Goal: Transaction & Acquisition: Purchase product/service

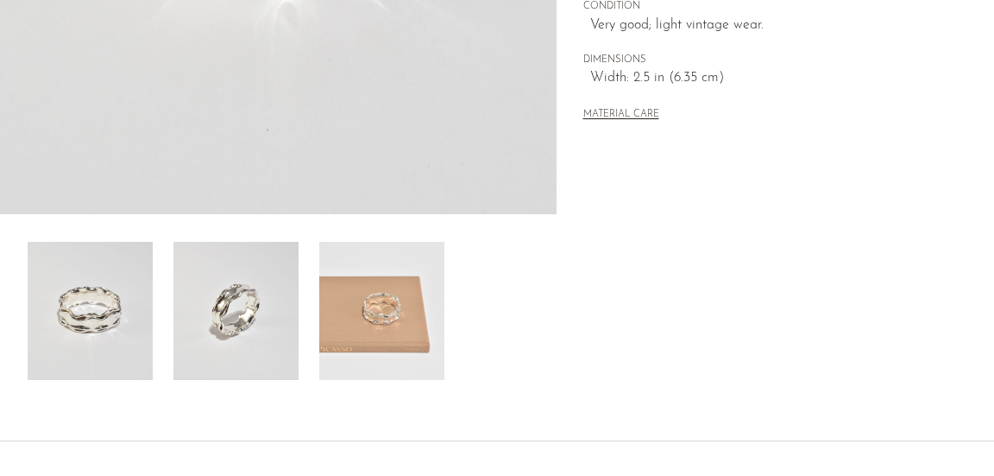
scroll to position [511, 0]
click at [376, 305] on img at bounding box center [381, 312] width 125 height 138
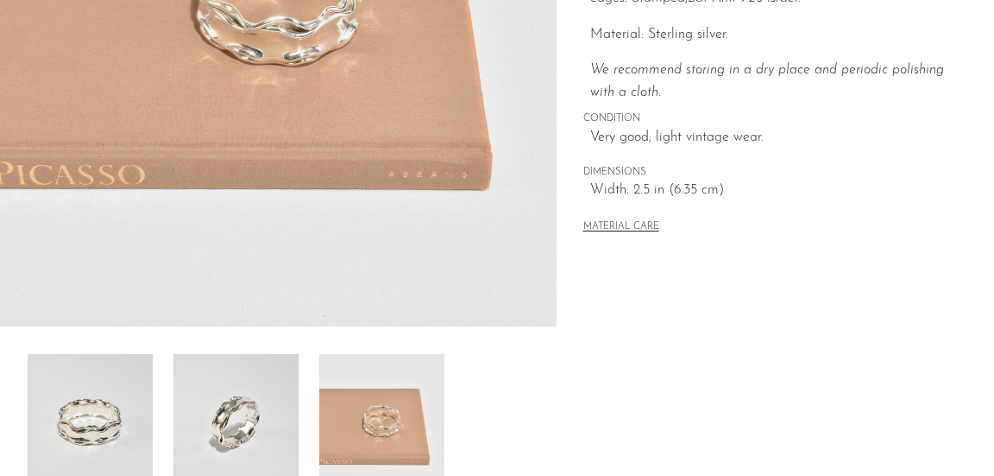
scroll to position [404, 0]
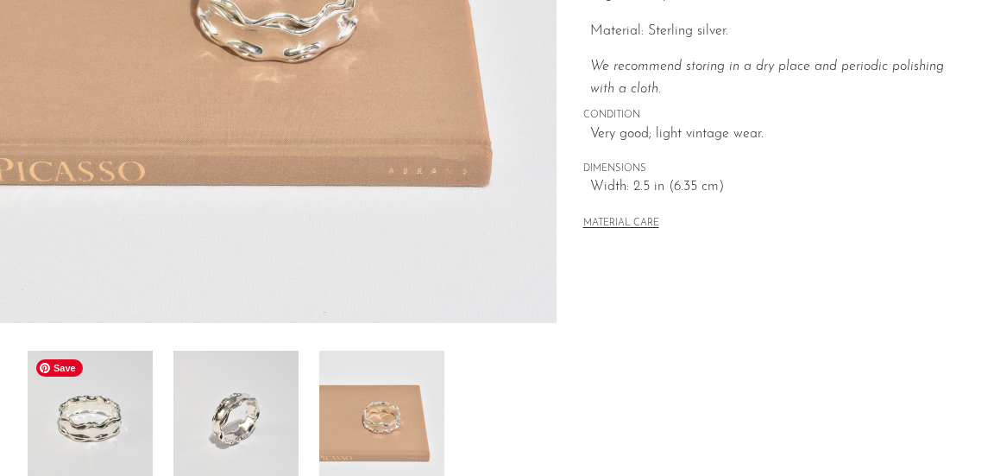
click at [122, 442] on img at bounding box center [90, 419] width 125 height 138
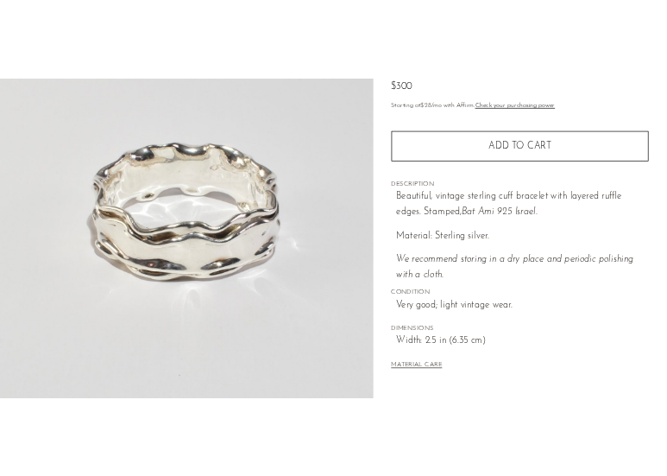
scroll to position [190, 0]
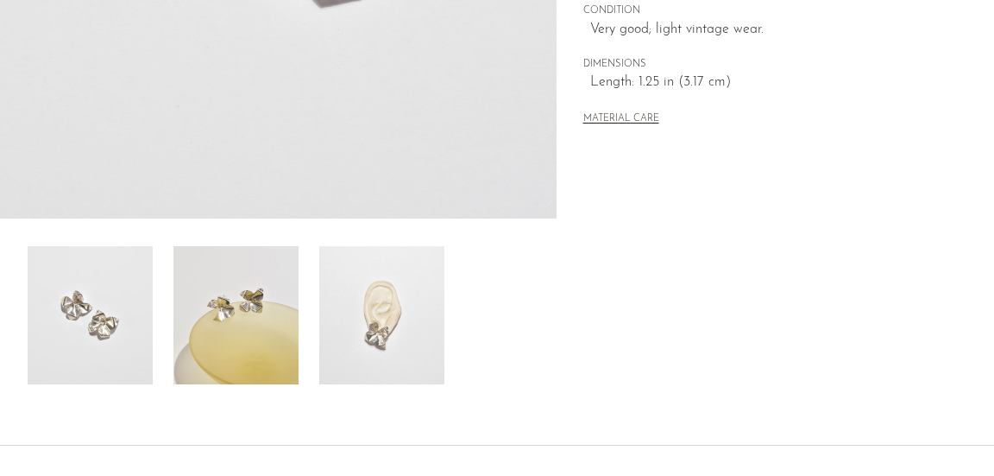
scroll to position [518, 0]
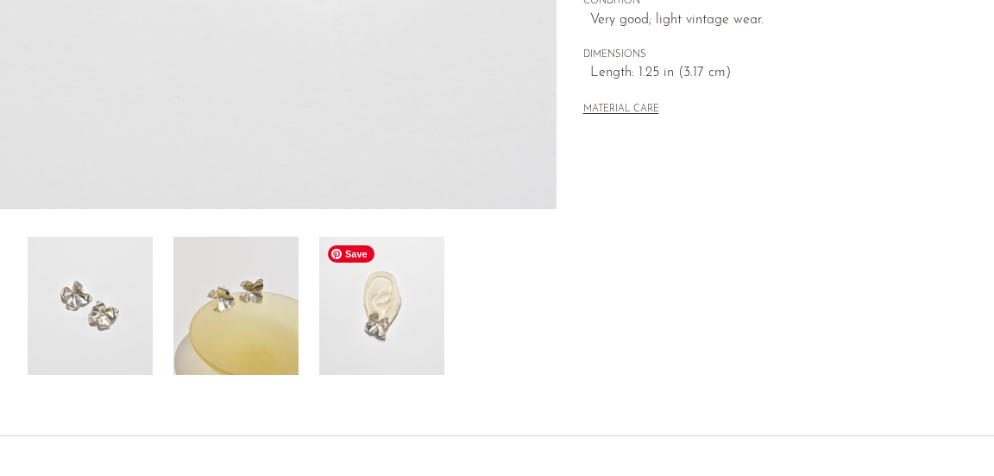
click at [415, 330] on img at bounding box center [381, 305] width 125 height 138
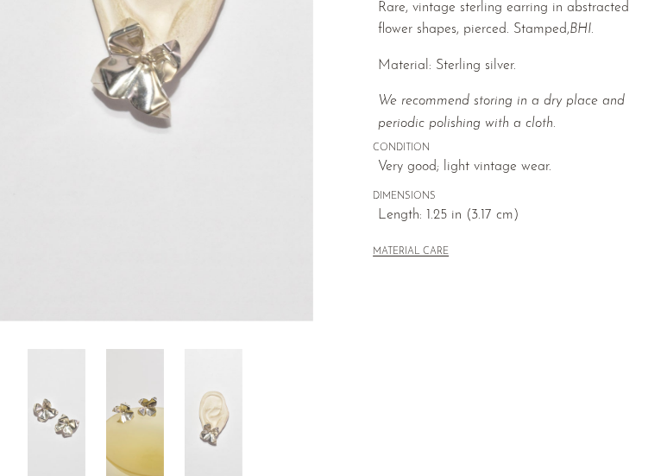
scroll to position [412, 0]
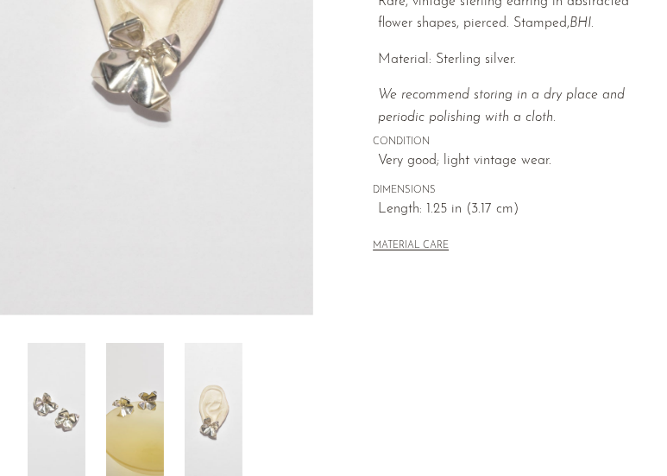
click at [143, 426] on img at bounding box center [135, 412] width 58 height 138
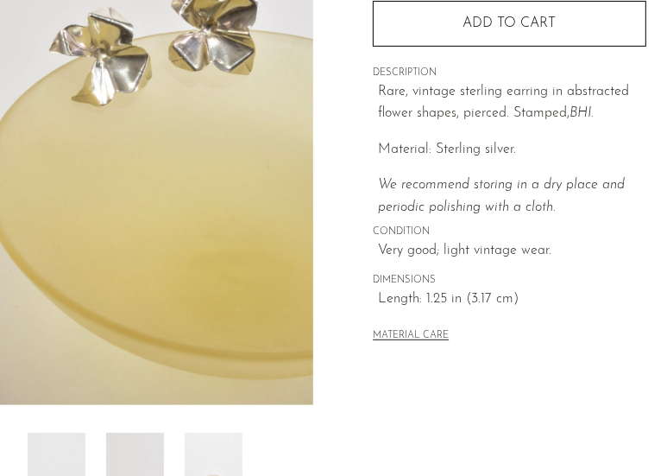
scroll to position [451, 0]
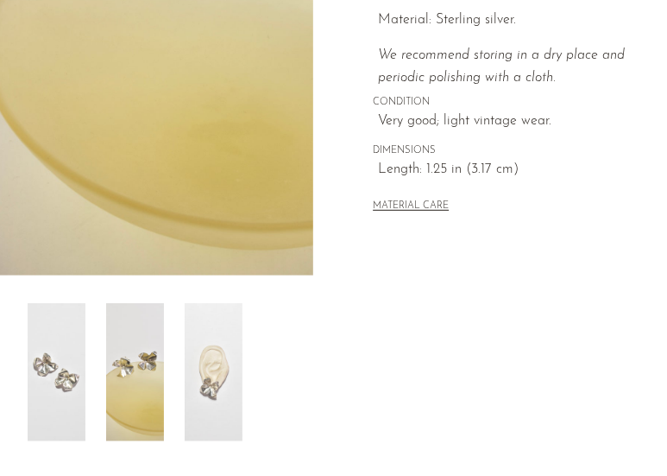
click at [59, 366] on img at bounding box center [57, 372] width 58 height 138
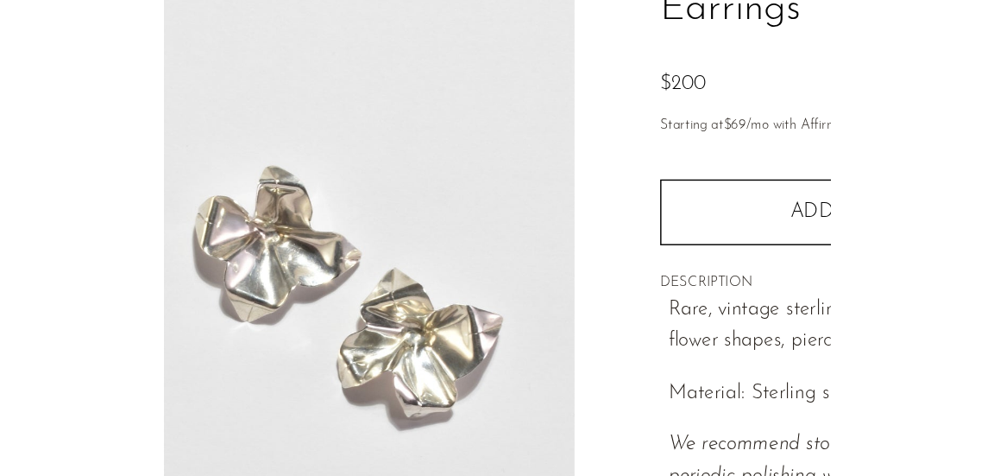
scroll to position [165, 0]
